Goal: Feedback & Contribution: Contribute content

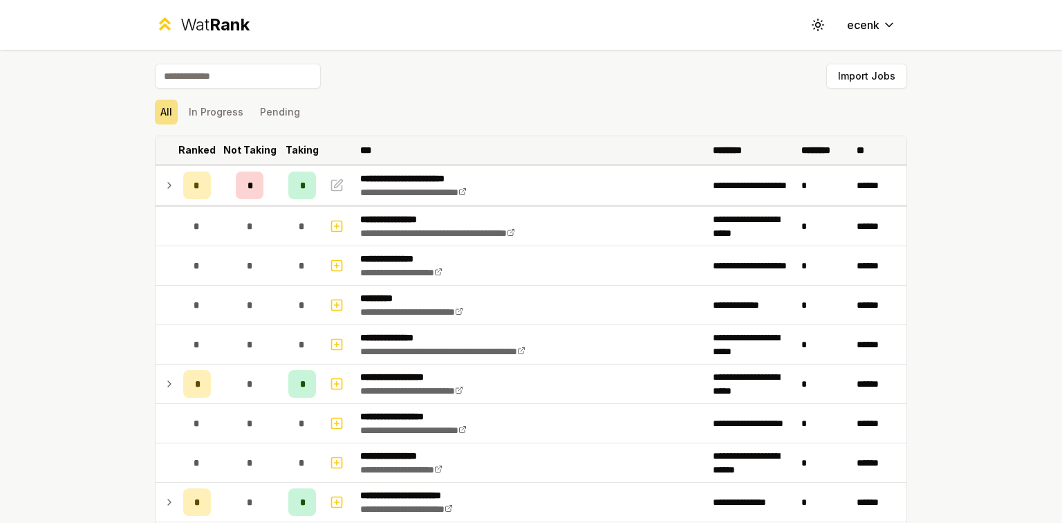
click at [200, 144] on p "Ranked" at bounding box center [196, 150] width 37 height 14
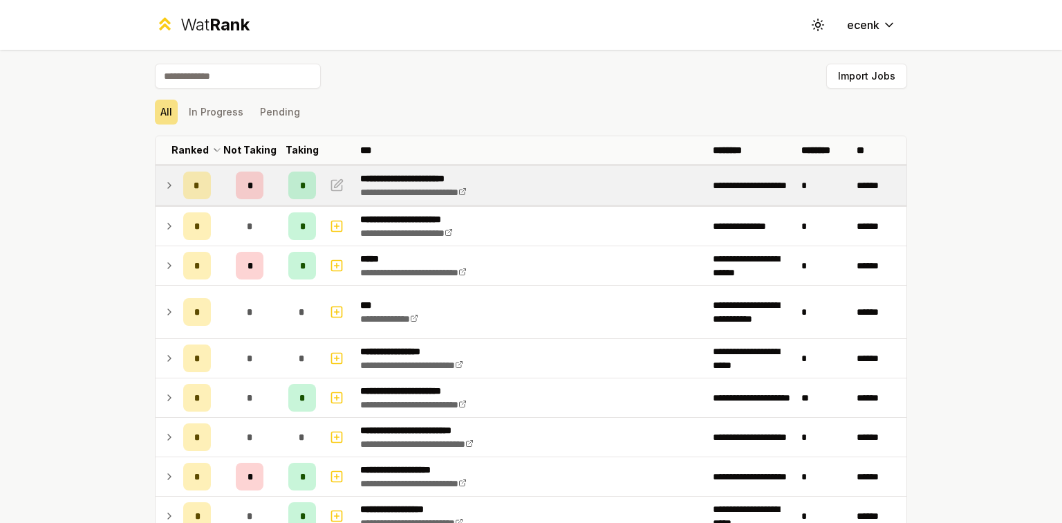
click at [164, 186] on icon at bounding box center [169, 185] width 11 height 17
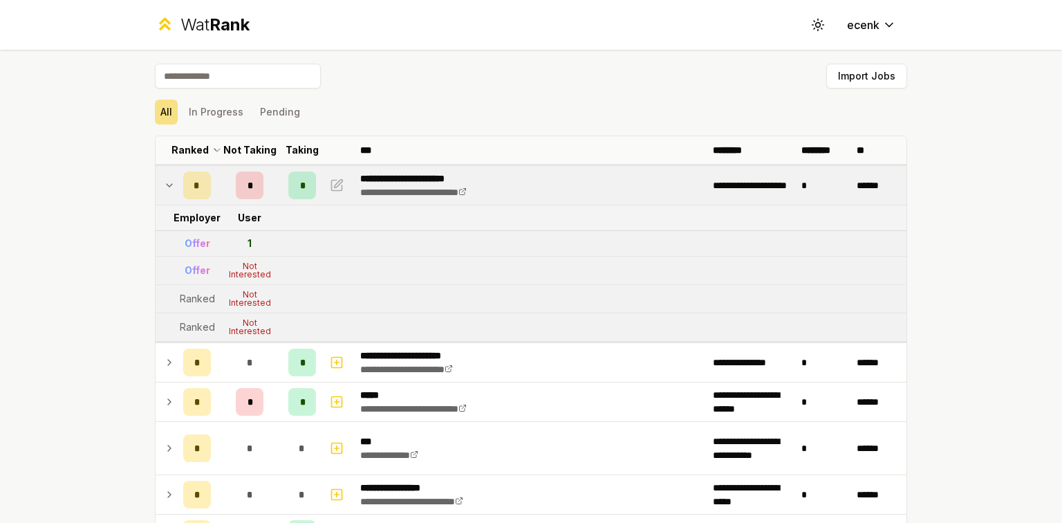
click at [167, 187] on icon at bounding box center [169, 185] width 11 height 17
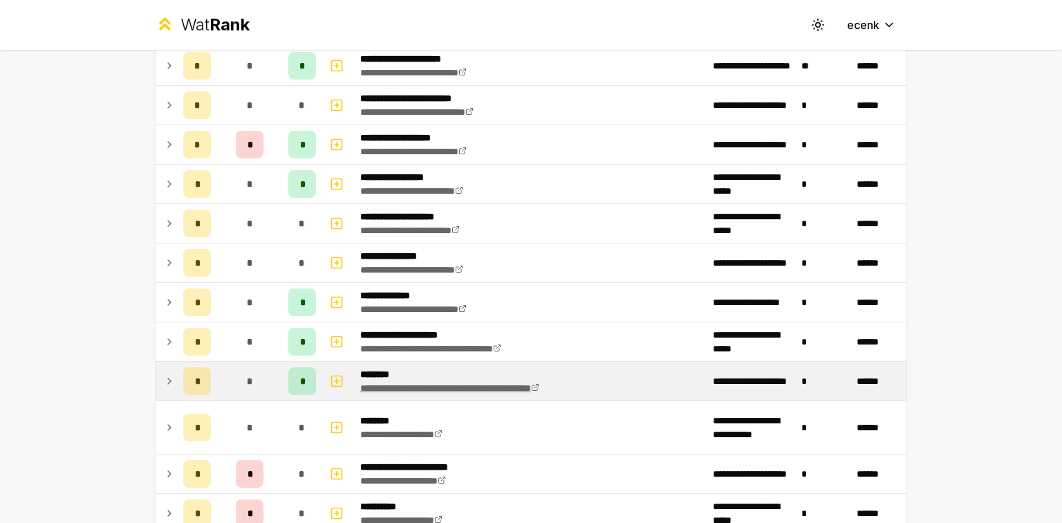
scroll to position [442, 0]
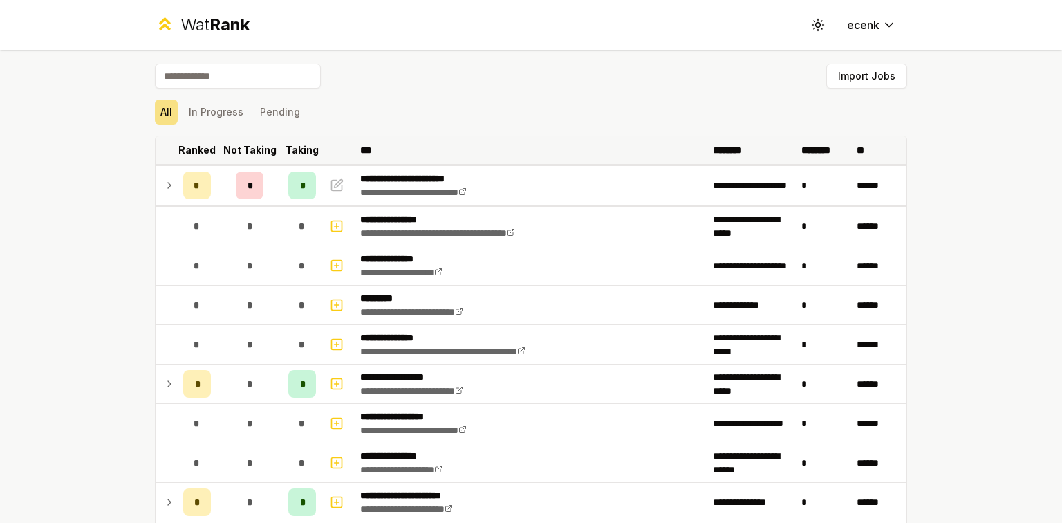
click at [202, 144] on p "Ranked" at bounding box center [196, 150] width 37 height 14
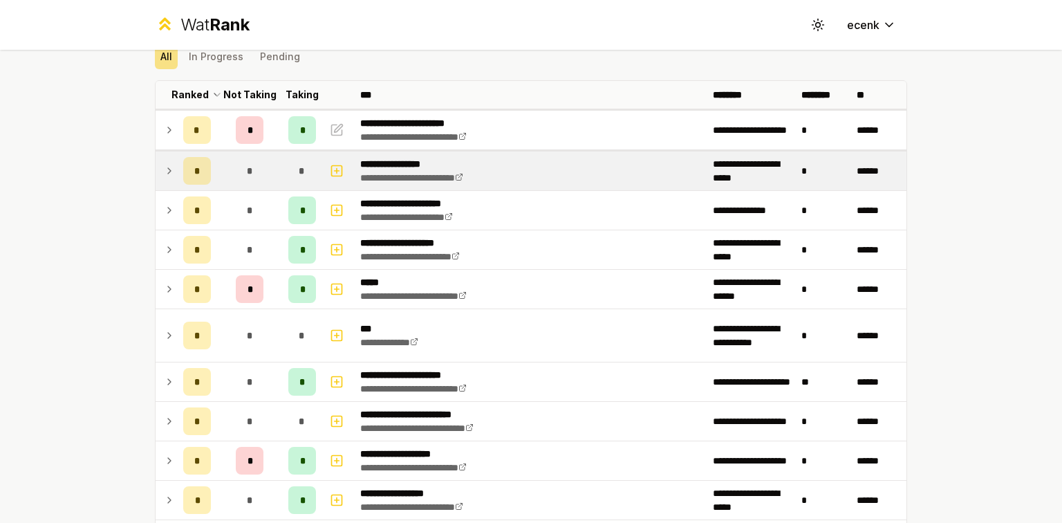
scroll to position [111, 0]
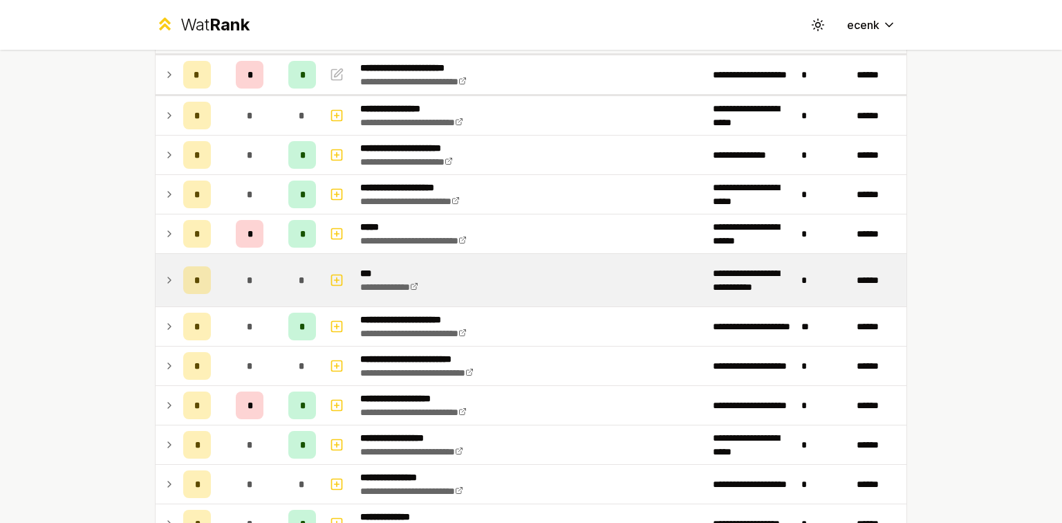
click at [172, 268] on td at bounding box center [167, 280] width 22 height 53
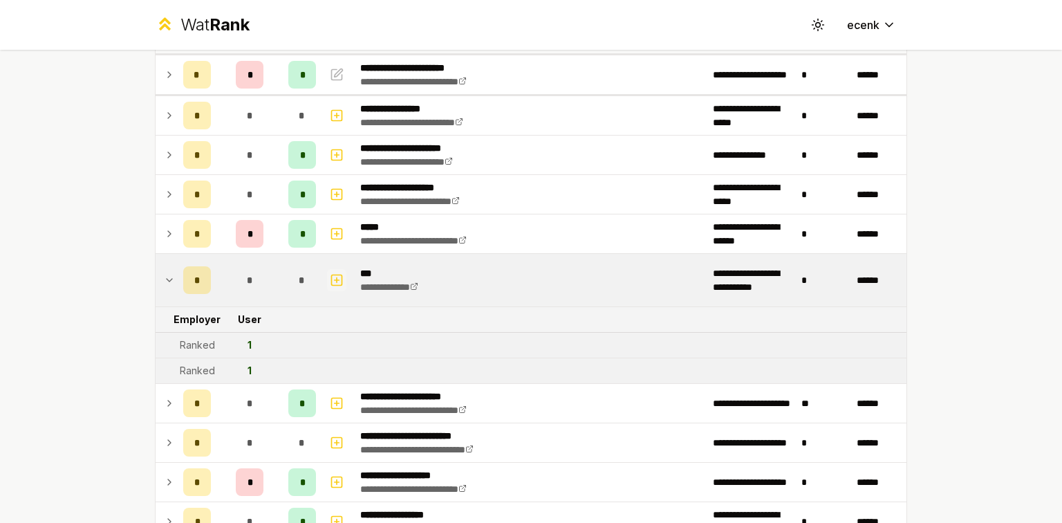
click at [327, 275] on button "button" at bounding box center [336, 280] width 19 height 22
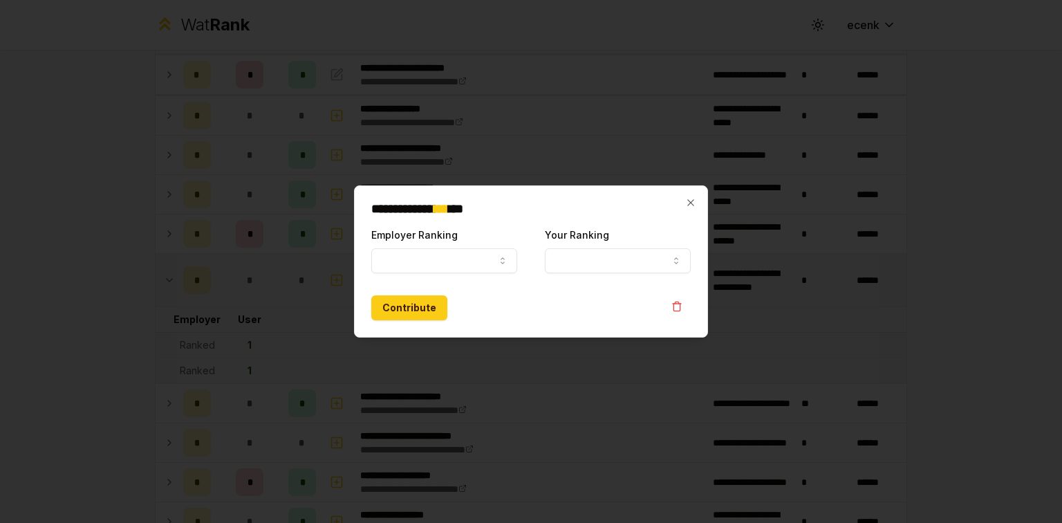
select select
click at [432, 246] on div "Employer Ranking ***** ******" at bounding box center [444, 249] width 146 height 47
click at [441, 275] on form "**********" at bounding box center [530, 273] width 319 height 94
click at [444, 265] on button "Employer Ranking" at bounding box center [444, 260] width 146 height 25
select select "*****"
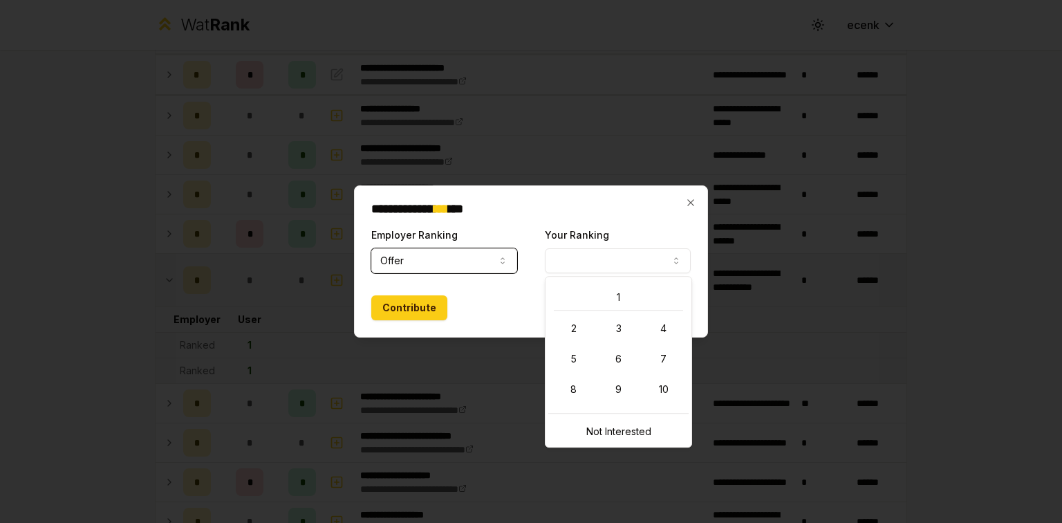
click at [586, 262] on button "Your Ranking" at bounding box center [618, 260] width 146 height 25
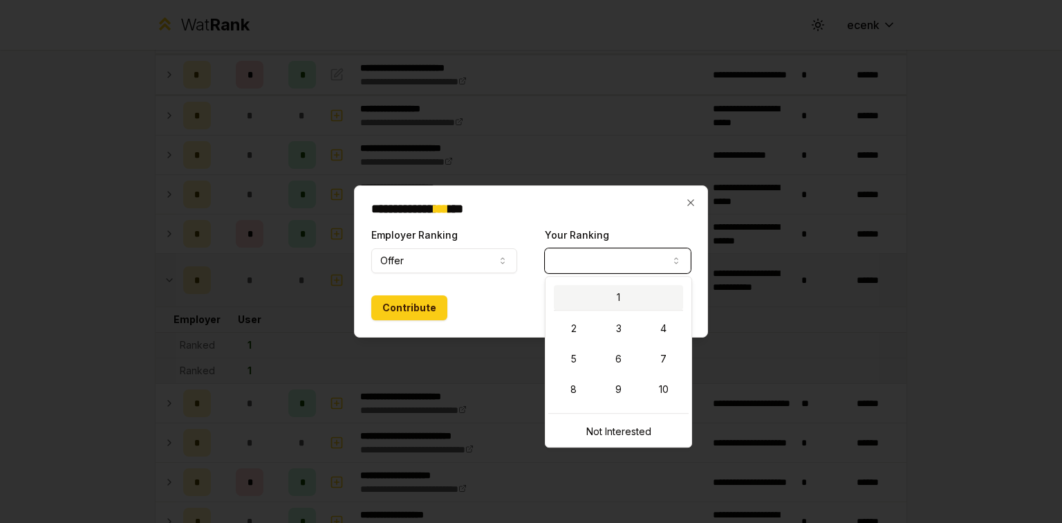
select select "*"
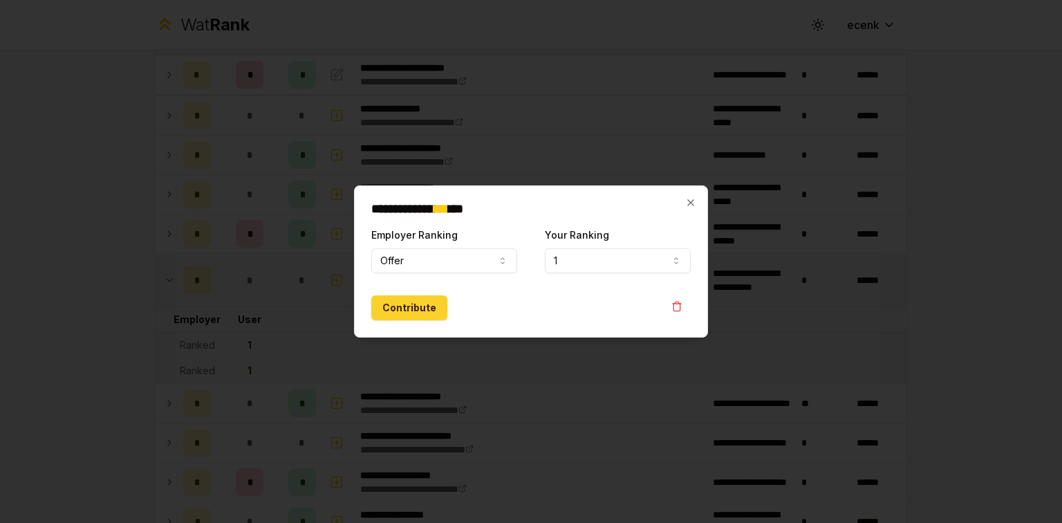
click at [392, 301] on button "Contribute" at bounding box center [409, 307] width 76 height 25
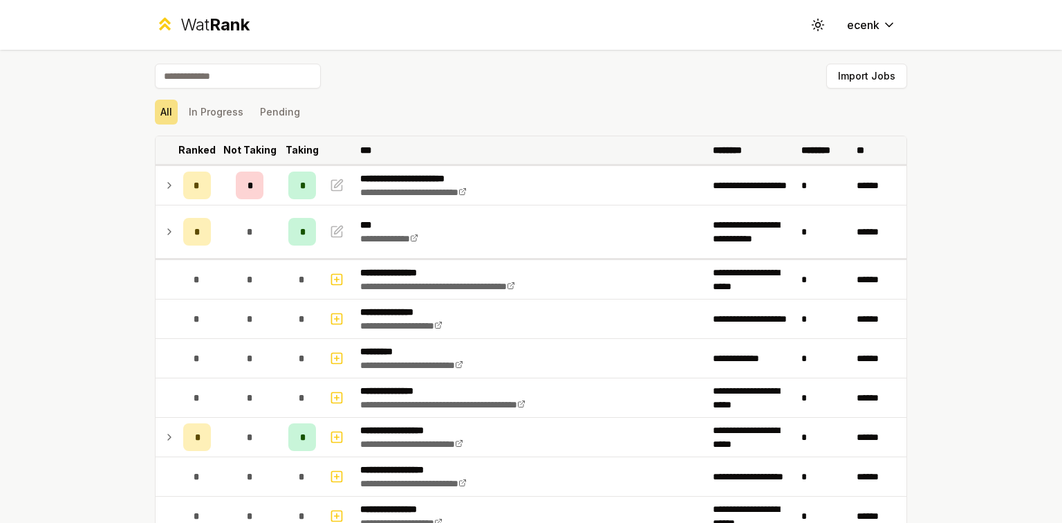
click at [210, 150] on th "Ranked" at bounding box center [197, 150] width 39 height 28
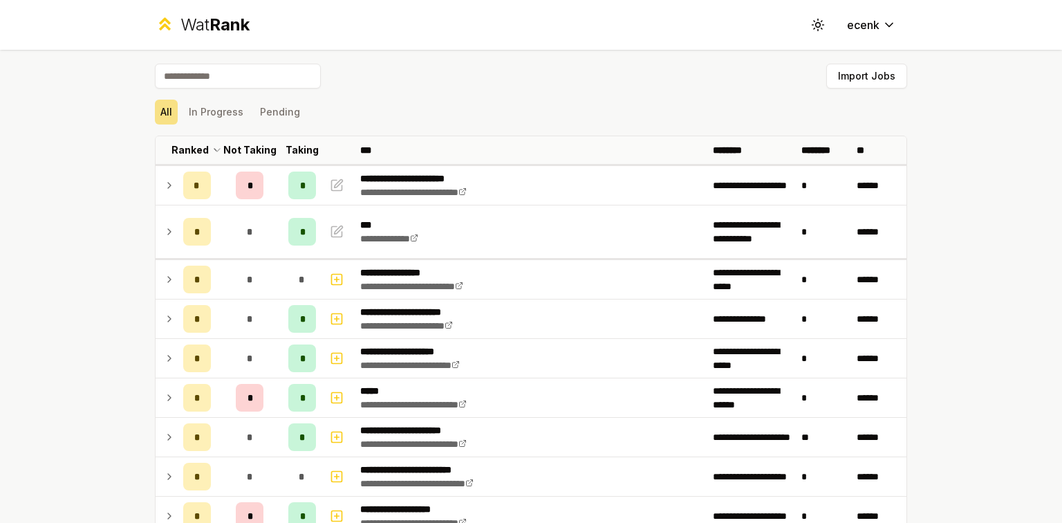
scroll to position [442, 0]
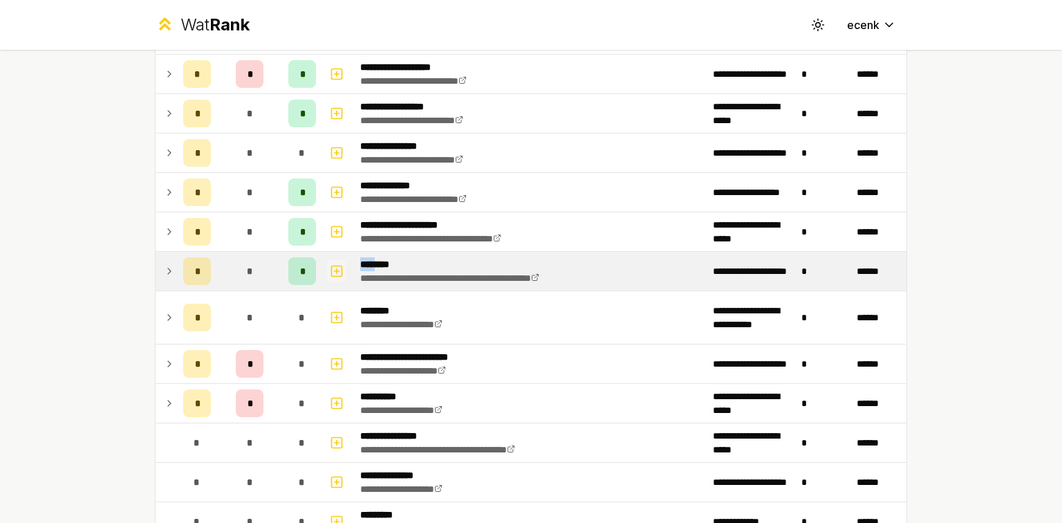
click at [333, 265] on icon "button" at bounding box center [337, 271] width 14 height 17
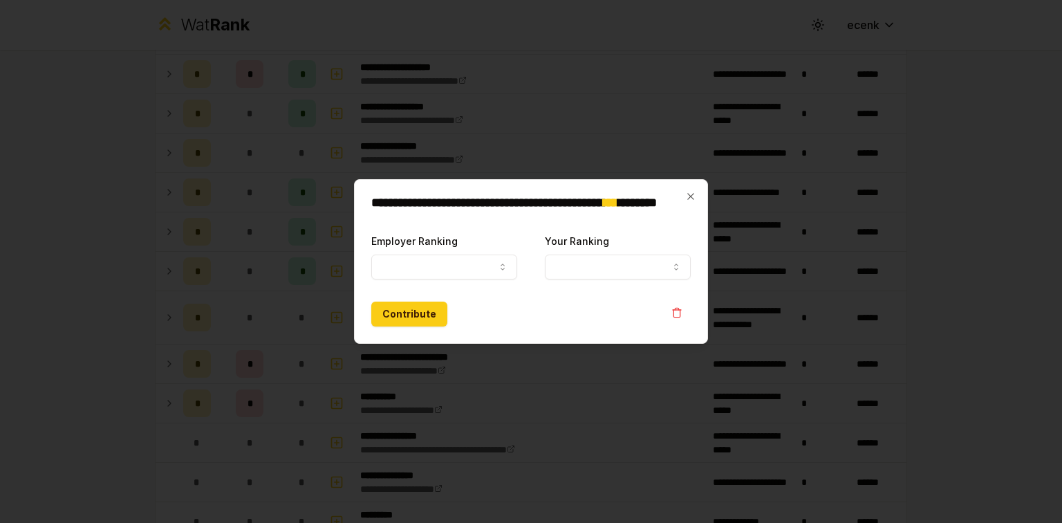
select select
click at [492, 277] on button "Employer Ranking" at bounding box center [444, 266] width 146 height 25
select select "*****"
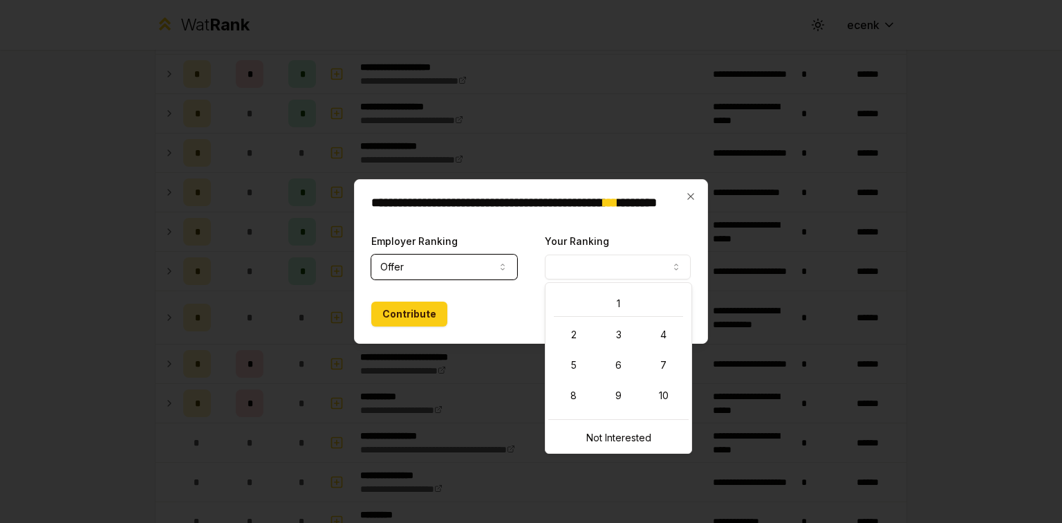
click at [593, 270] on button "Your Ranking" at bounding box center [618, 266] width 146 height 25
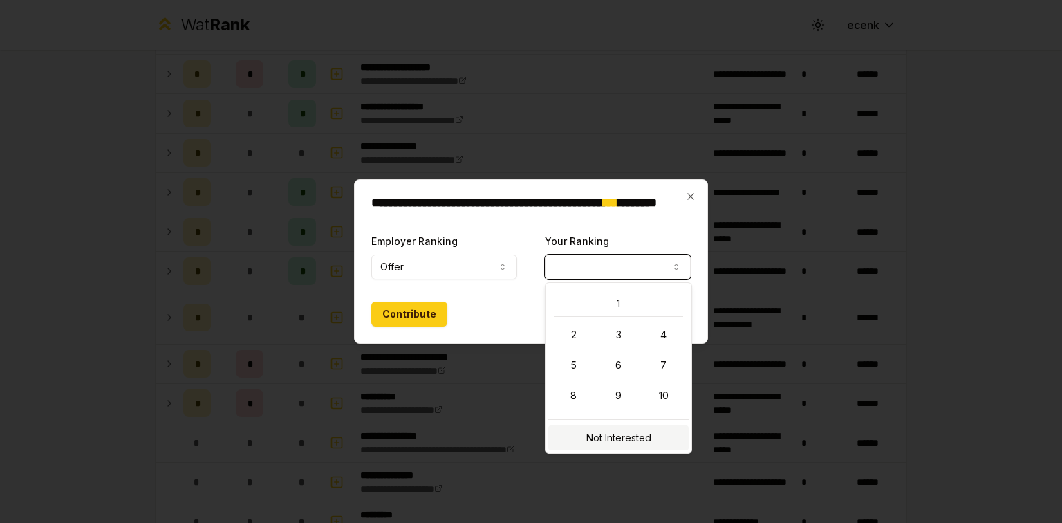
select select "**********"
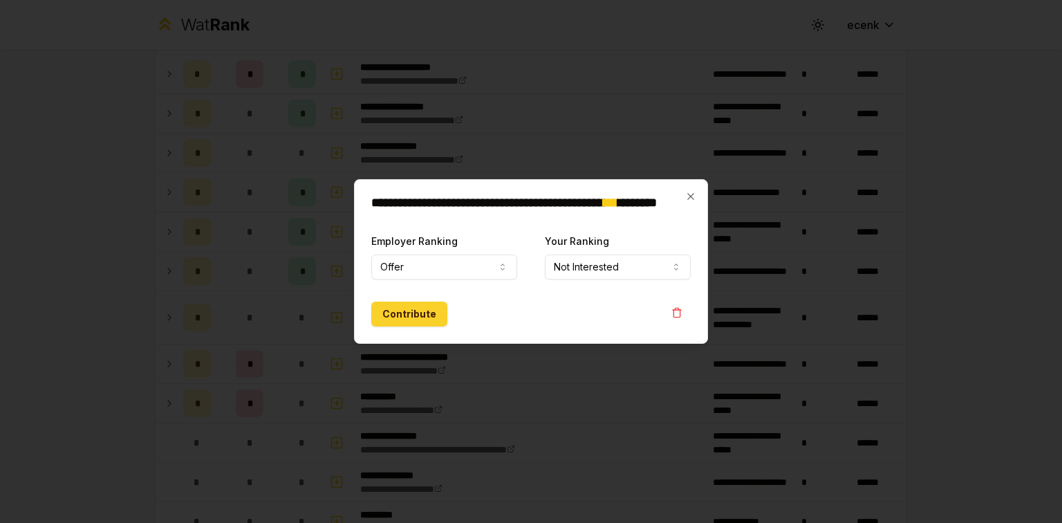
click at [409, 303] on button "Contribute" at bounding box center [409, 313] width 76 height 25
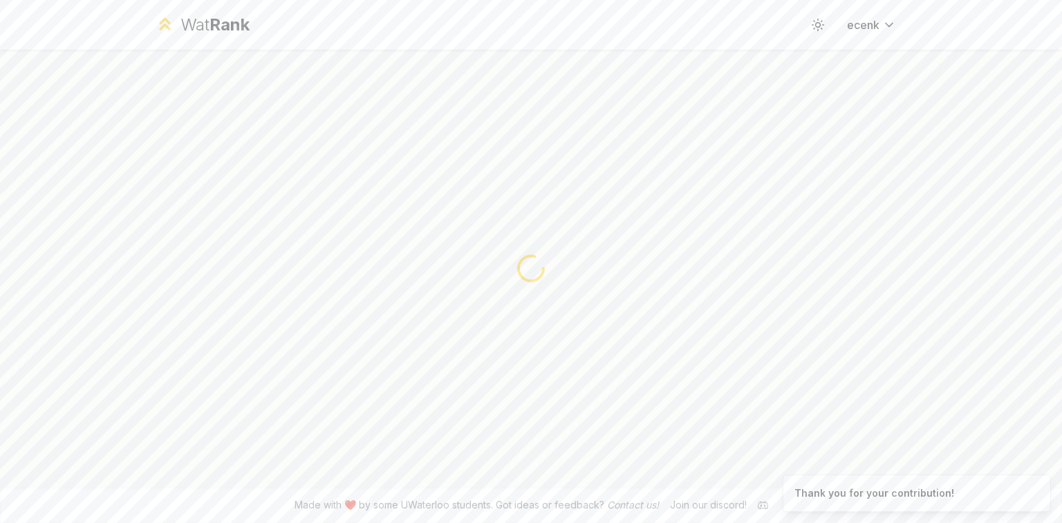
scroll to position [0, 0]
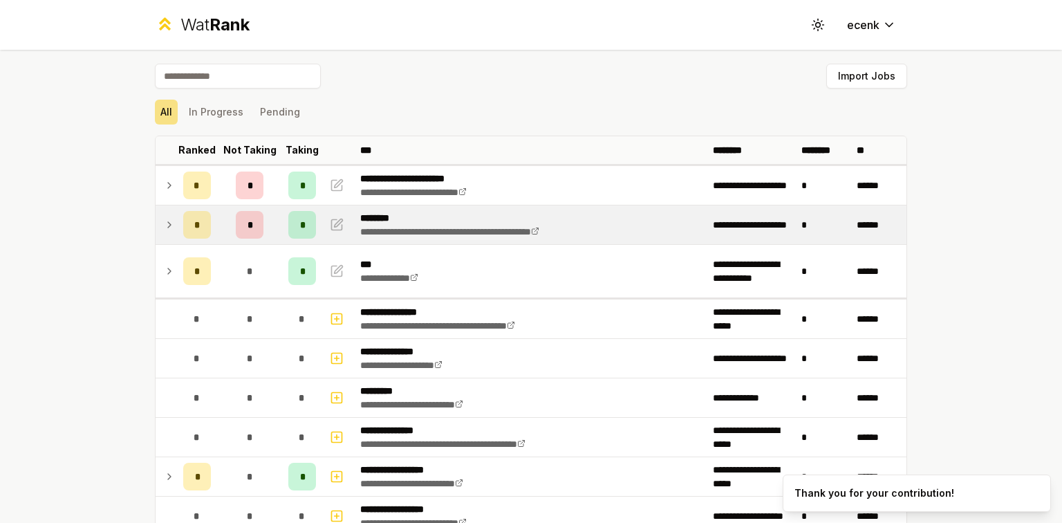
drag, startPoint x: 16, startPoint y: 239, endPoint x: 199, endPoint y: 235, distance: 183.2
click at [21, 238] on div "**********" at bounding box center [531, 261] width 1062 height 523
click at [167, 234] on td at bounding box center [167, 224] width 22 height 39
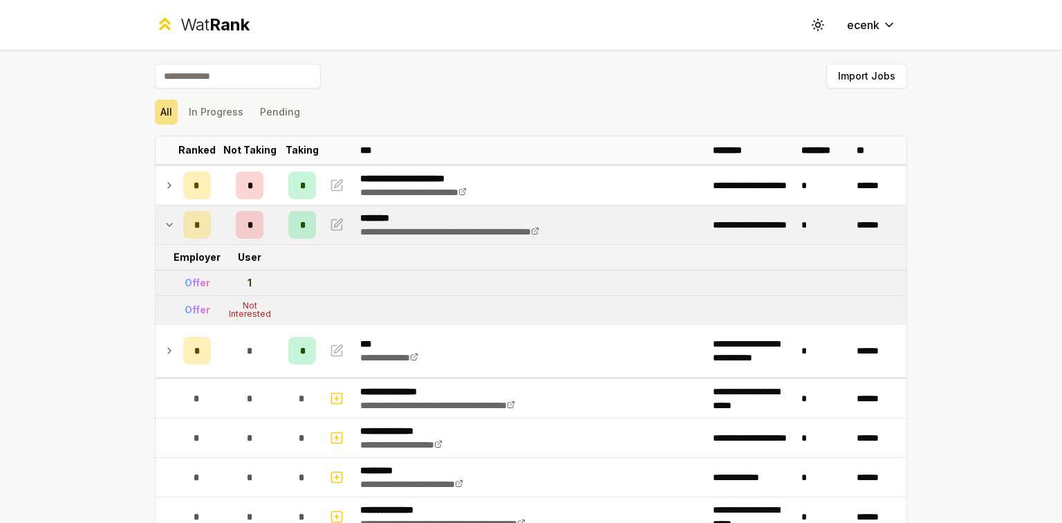
click at [167, 232] on td at bounding box center [167, 224] width 22 height 39
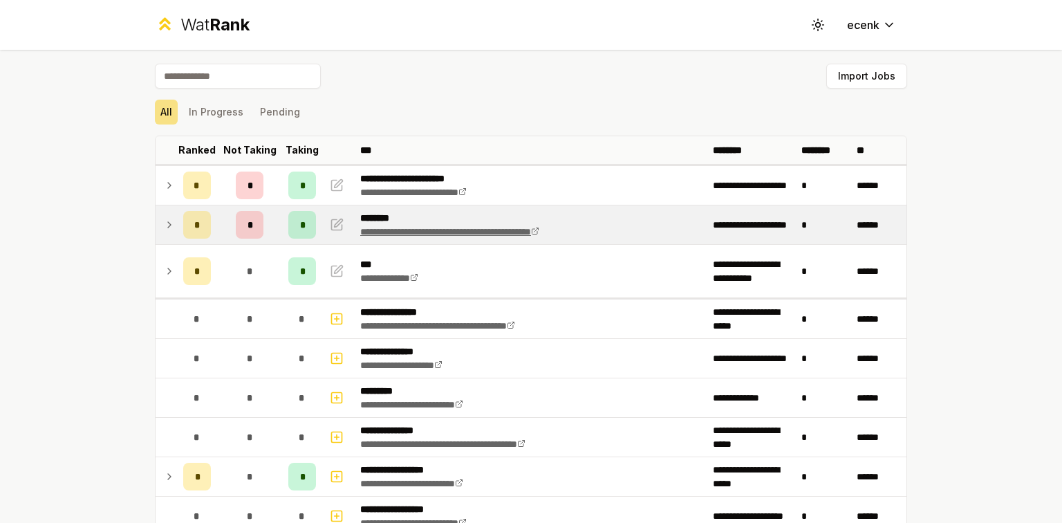
click at [539, 232] on link "**********" at bounding box center [449, 232] width 179 height 10
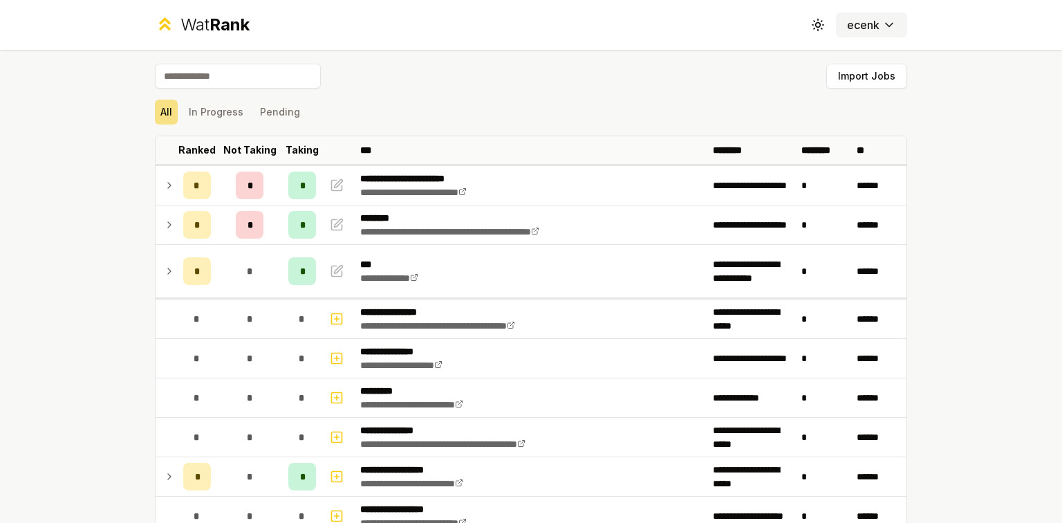
click at [868, 34] on button "ecenk" at bounding box center [871, 24] width 71 height 25
drag, startPoint x: 144, startPoint y: 27, endPoint x: 155, endPoint y: 24, distance: 11.4
click at [153, 25] on div "Wat Rank Toggle theme ecenk" at bounding box center [531, 25] width 796 height 50
click at [160, 22] on icon at bounding box center [164, 21] width 8 height 4
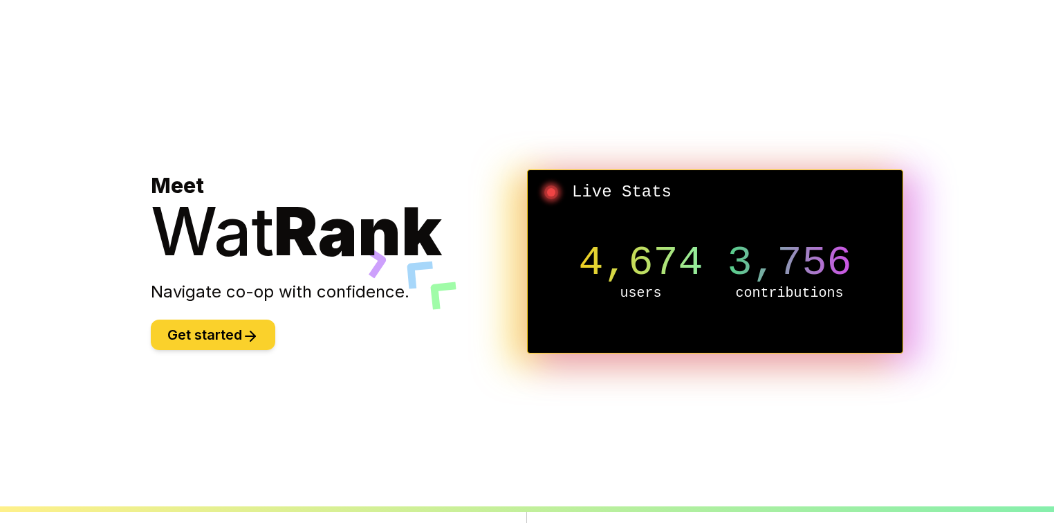
click at [175, 329] on button "Get started" at bounding box center [213, 334] width 124 height 30
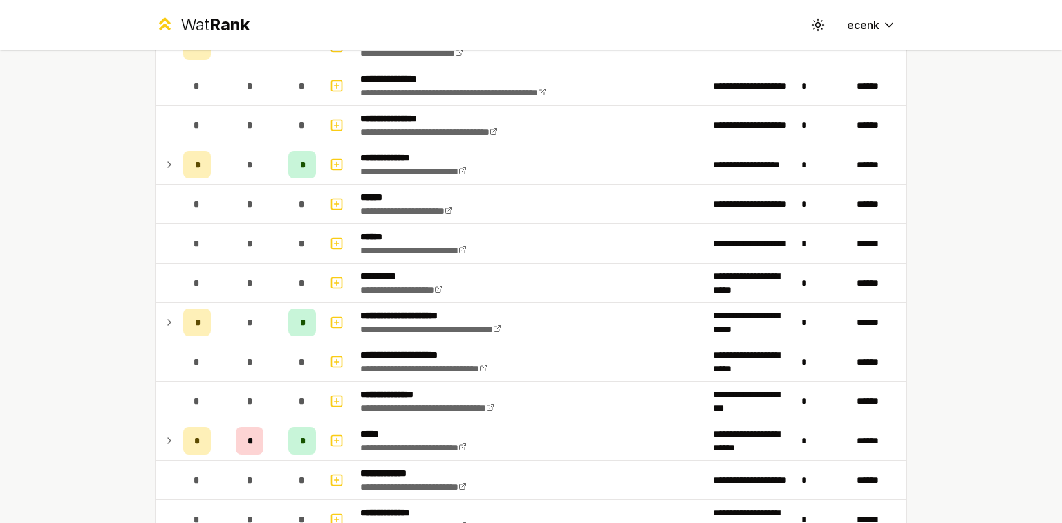
scroll to position [825, 0]
